Goal: Task Accomplishment & Management: Manage account settings

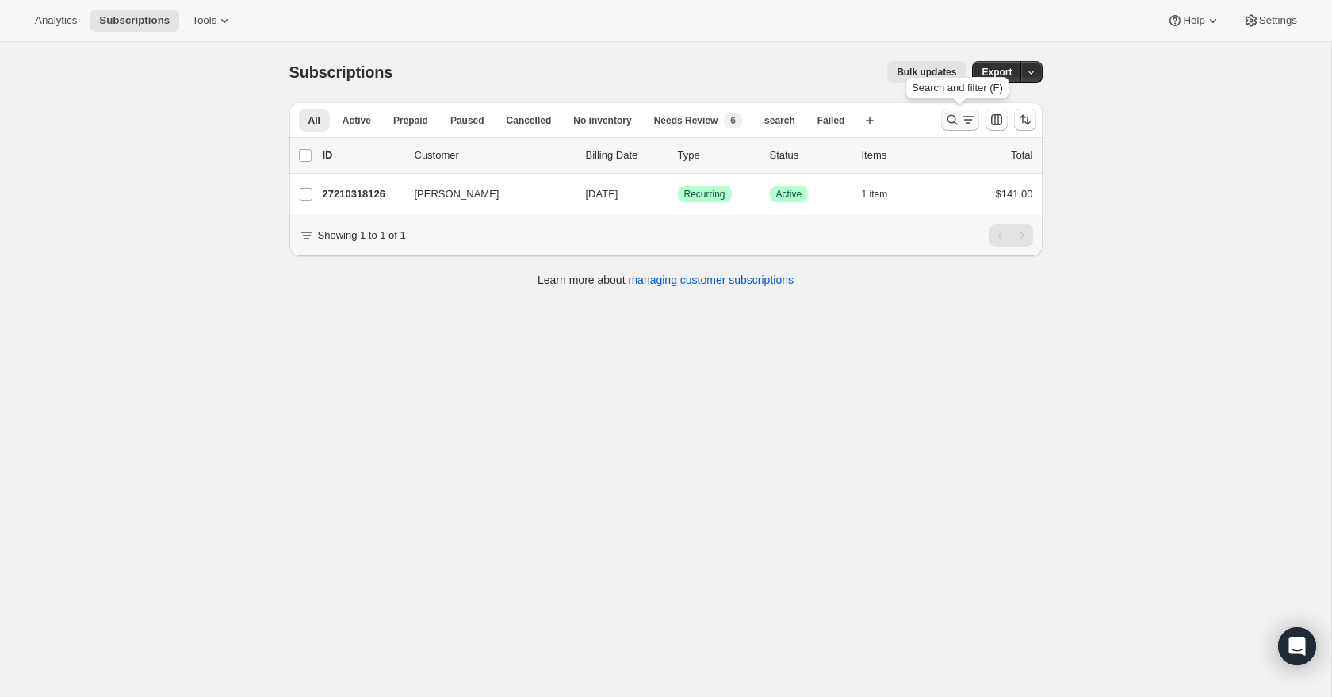
click at [960, 119] on icon "Search and filter results" at bounding box center [968, 120] width 16 height 16
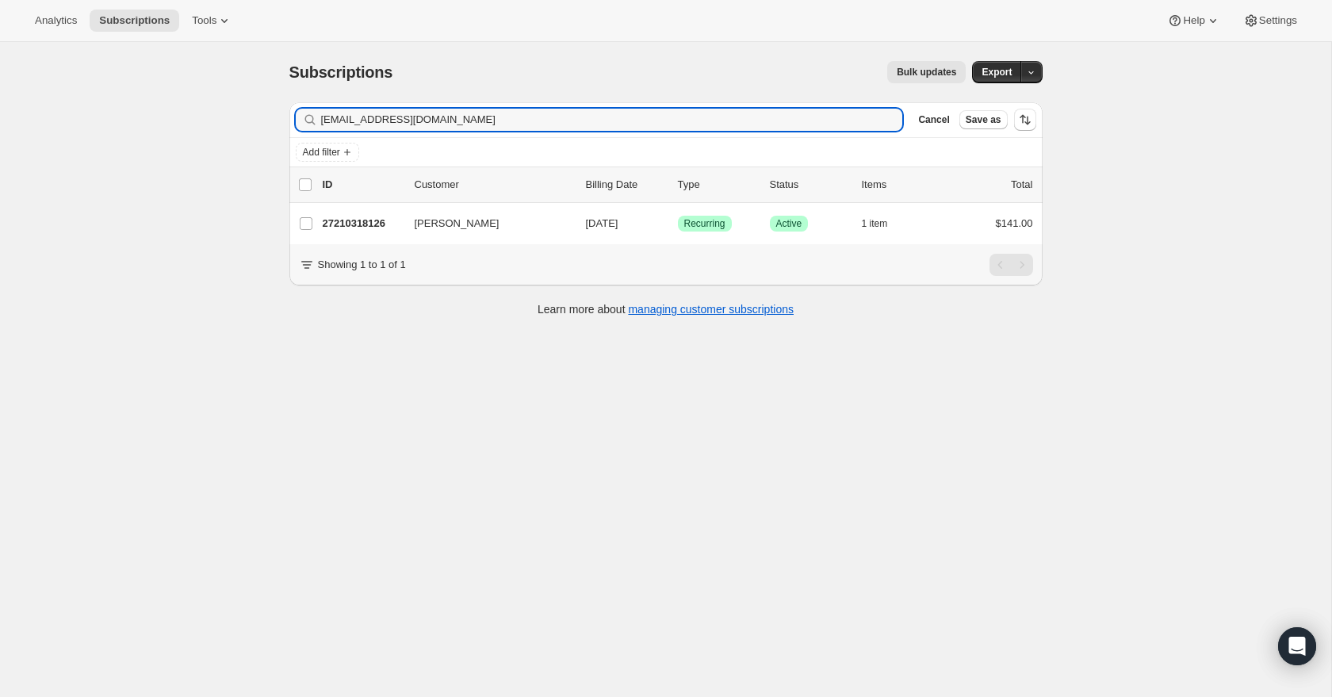
drag, startPoint x: 494, startPoint y: 117, endPoint x: 313, endPoint y: 124, distance: 180.9
click at [313, 124] on div "[EMAIL_ADDRESS][DOMAIN_NAME] Clear" at bounding box center [599, 120] width 607 height 22
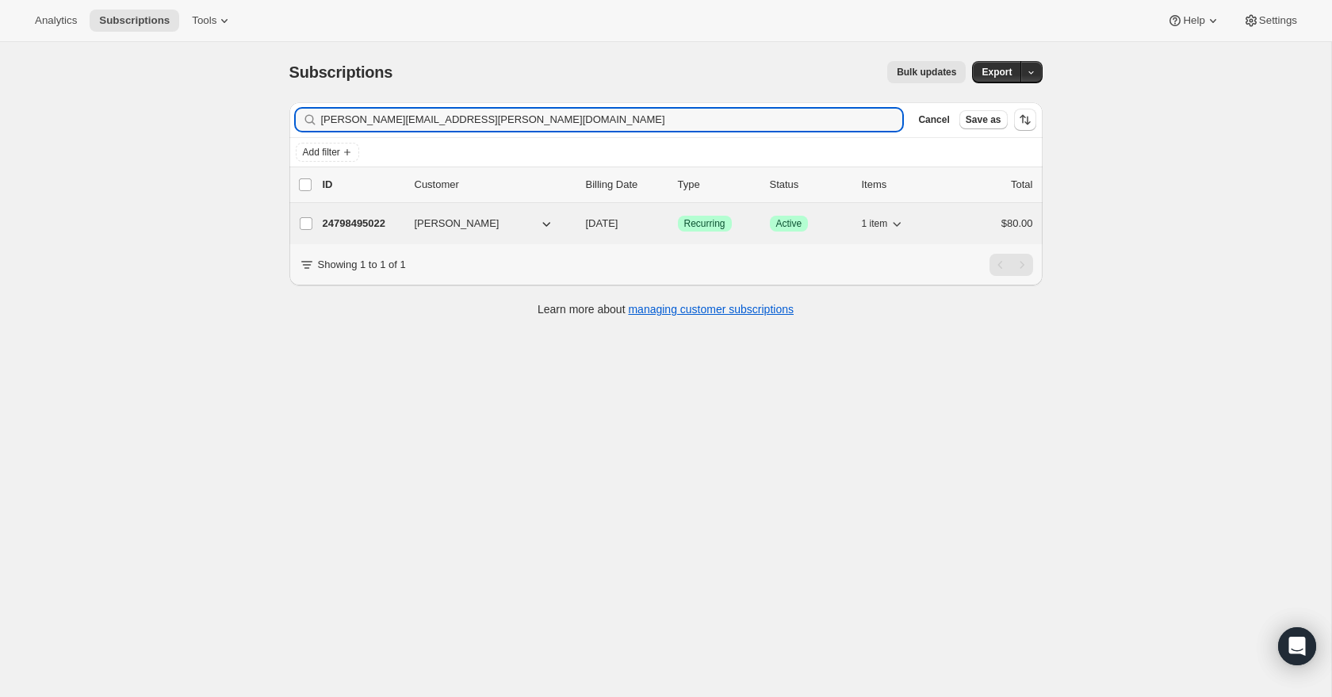
type input "[PERSON_NAME][EMAIL_ADDRESS][PERSON_NAME][DOMAIN_NAME]"
click at [434, 231] on span "[PERSON_NAME]" at bounding box center [457, 224] width 85 height 16
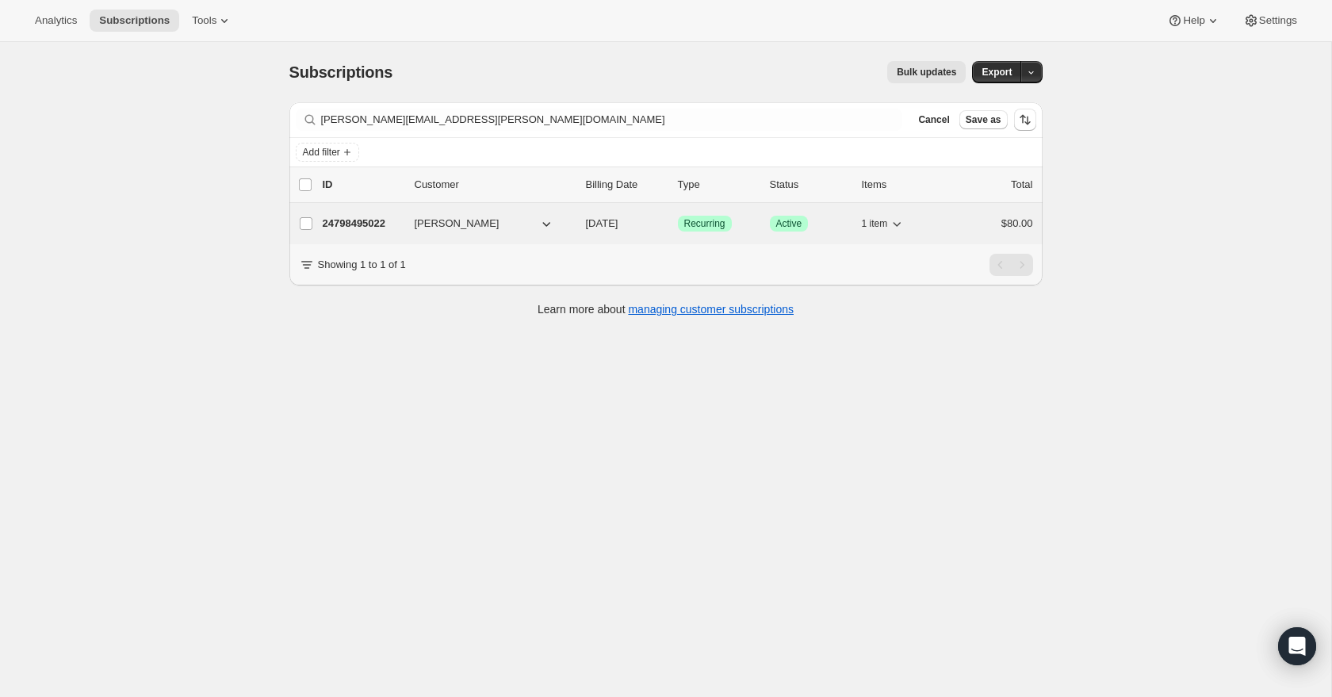
click at [350, 220] on p "24798495022" at bounding box center [362, 224] width 79 height 16
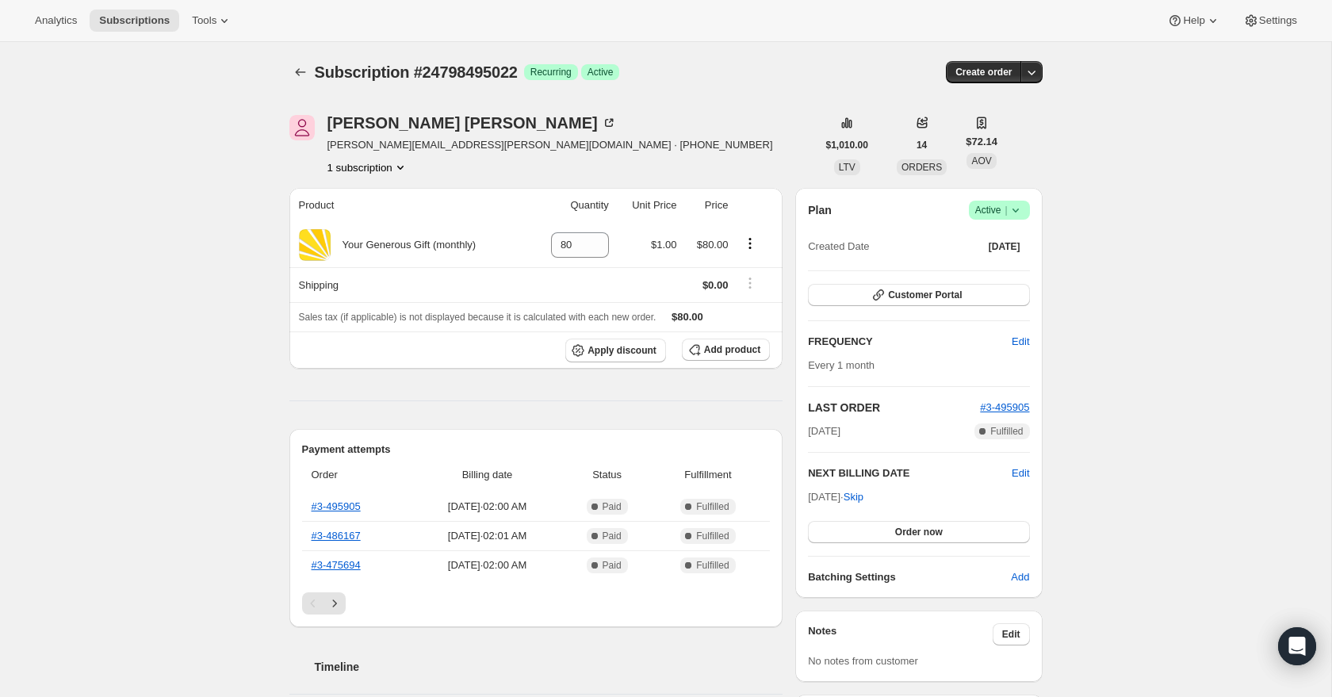
click at [1019, 211] on icon at bounding box center [1015, 210] width 16 height 16
click at [1020, 266] on span "Cancel subscription" at bounding box center [995, 268] width 90 height 12
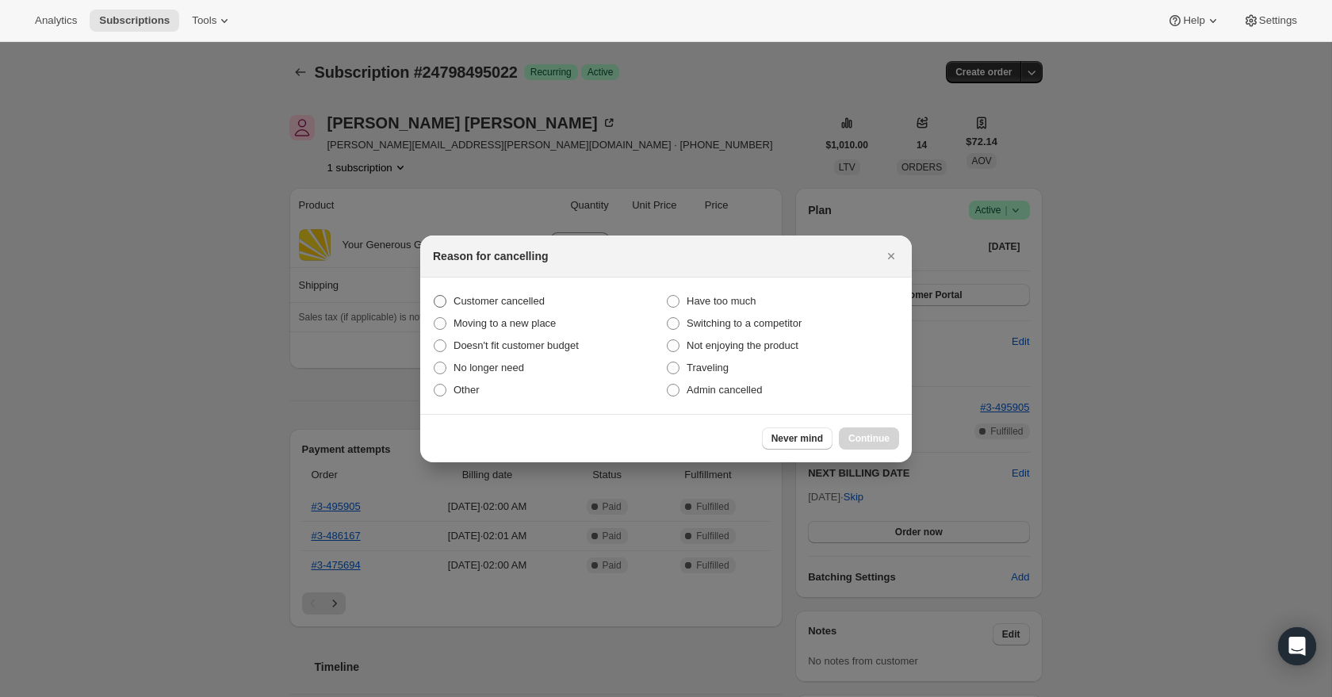
click at [480, 305] on span "Customer cancelled" at bounding box center [498, 301] width 91 height 12
click at [434, 296] on input "Customer cancelled" at bounding box center [434, 295] width 1 height 1
radio input "true"
click at [869, 440] on span "Continue" at bounding box center [868, 438] width 41 height 13
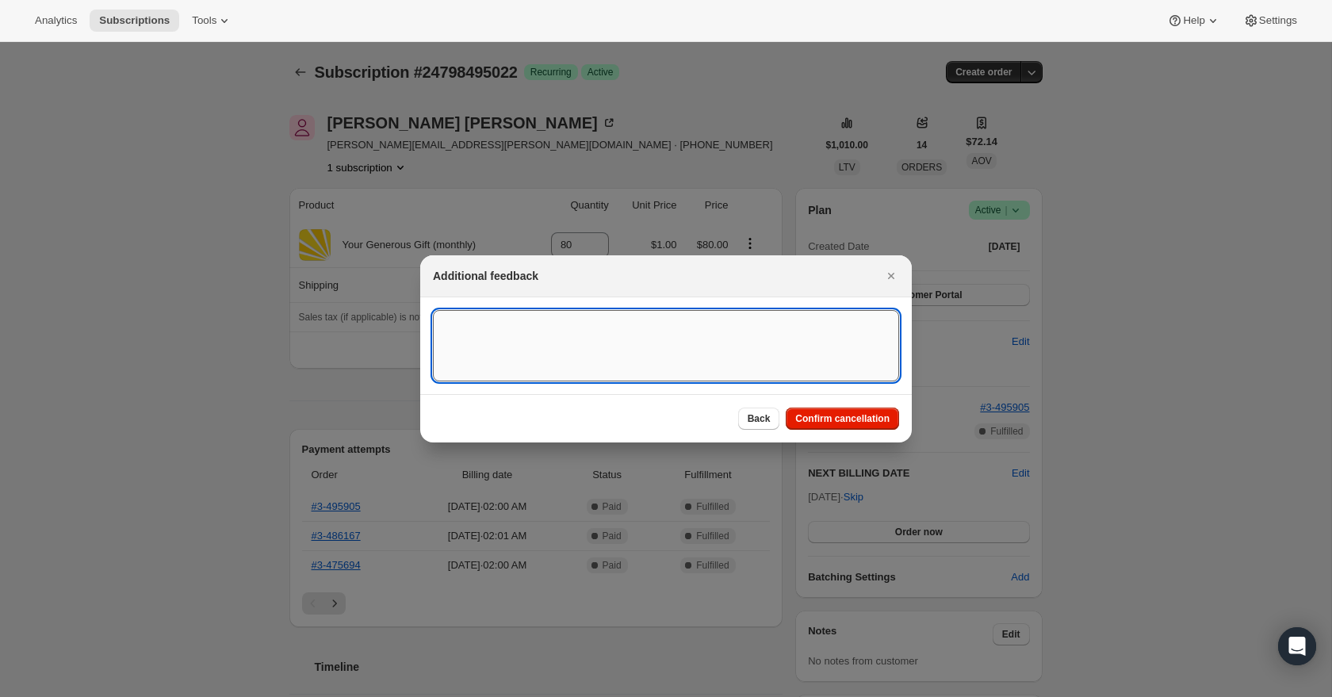
click at [582, 343] on textarea ":r2o:" at bounding box center [666, 345] width 466 height 71
paste textarea "Caller needs to cancel her ongoing donation. [PERSON_NAME] would like to be con…"
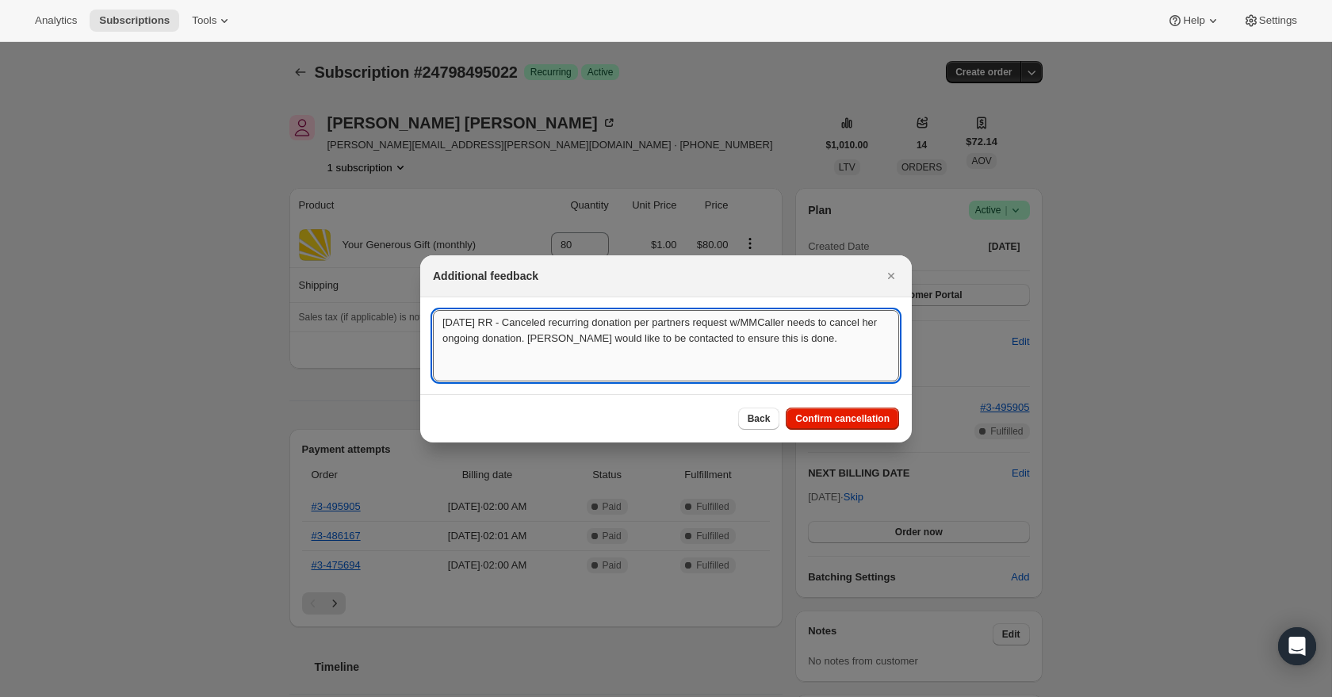
click at [774, 327] on textarea "[DATE] RR - Canceled recurring donation per partners request w/MMCaller needs t…" at bounding box center [666, 345] width 466 height 71
click at [820, 342] on textarea "[DATE] RR - Canceled recurring donation per partners request w/MM "[PERSON_NAME…" at bounding box center [666, 345] width 466 height 71
drag, startPoint x: 847, startPoint y: 345, endPoint x: 373, endPoint y: 316, distance: 475.6
type textarea "[DATE] RR - Canceled recurring donation per partners request w/MM "[PERSON_NAME…"
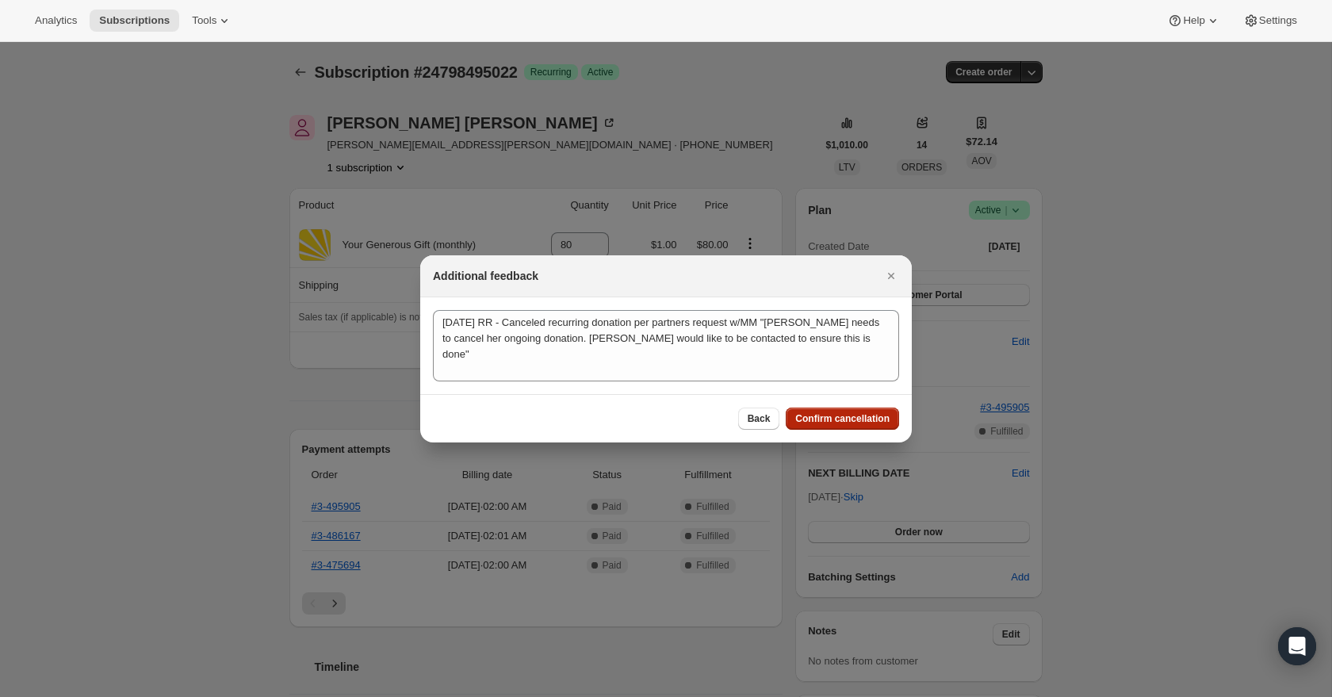
click at [809, 418] on span "Confirm cancellation" at bounding box center [842, 418] width 94 height 13
